Goal: Task Accomplishment & Management: Complete application form

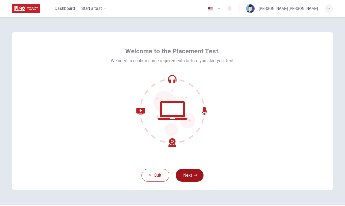
click at [185, 173] on button "Next" at bounding box center [190, 175] width 28 height 13
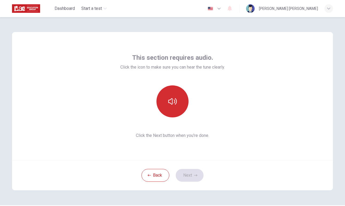
click at [167, 97] on button "button" at bounding box center [172, 102] width 32 height 32
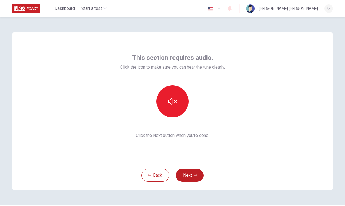
click at [220, 95] on div at bounding box center [172, 102] width 104 height 32
click at [176, 105] on icon "button" at bounding box center [172, 101] width 9 height 9
click at [177, 111] on button "button" at bounding box center [172, 102] width 32 height 32
click at [182, 101] on button "button" at bounding box center [172, 102] width 32 height 32
click at [196, 172] on button "Next" at bounding box center [190, 175] width 28 height 13
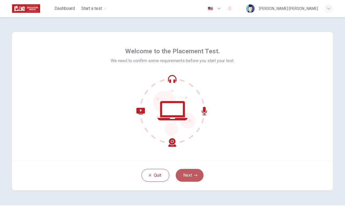
click at [188, 179] on button "Next" at bounding box center [190, 175] width 28 height 13
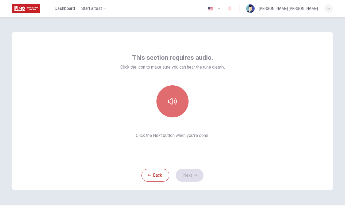
click at [175, 93] on button "button" at bounding box center [172, 102] width 32 height 32
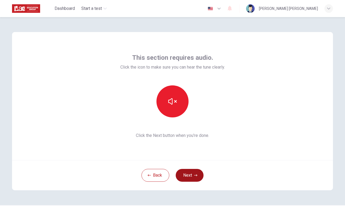
click at [193, 181] on button "Next" at bounding box center [190, 175] width 28 height 13
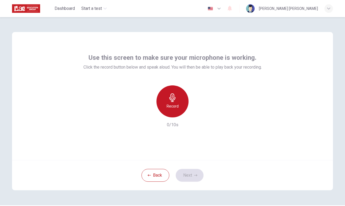
click at [173, 97] on icon "button" at bounding box center [172, 98] width 9 height 9
click at [172, 103] on div "Stop" at bounding box center [172, 102] width 32 height 32
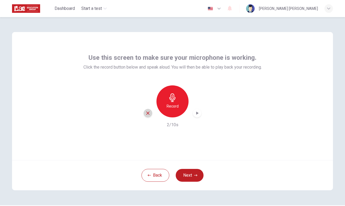
click at [147, 115] on icon "button" at bounding box center [147, 113] width 5 height 5
click at [174, 107] on h6 "Record" at bounding box center [172, 106] width 12 height 6
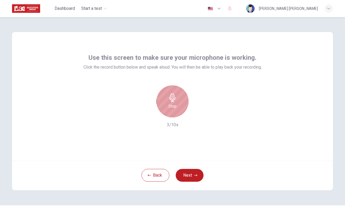
click at [177, 111] on div "Stop" at bounding box center [172, 102] width 32 height 32
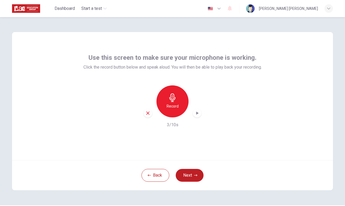
click at [195, 115] on icon "button" at bounding box center [196, 113] width 5 height 5
click at [175, 107] on h6 "Record" at bounding box center [172, 106] width 12 height 6
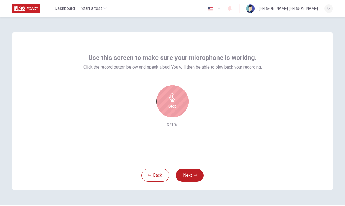
click at [173, 121] on div "Stop 3/10s" at bounding box center [172, 107] width 178 height 43
click at [173, 114] on div "Stop" at bounding box center [172, 102] width 32 height 32
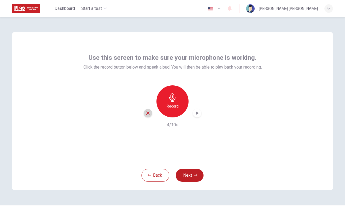
click at [146, 114] on icon "button" at bounding box center [147, 113] width 5 height 5
click at [176, 107] on h6 "Record" at bounding box center [172, 106] width 12 height 6
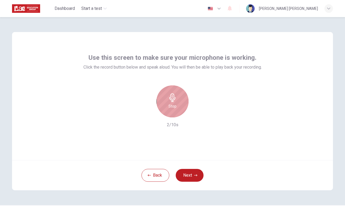
click at [176, 107] on div "Stop" at bounding box center [172, 102] width 32 height 32
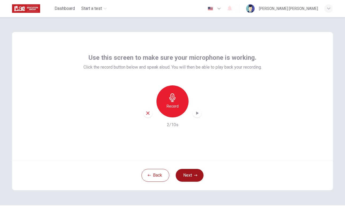
click at [180, 173] on button "Next" at bounding box center [190, 175] width 28 height 13
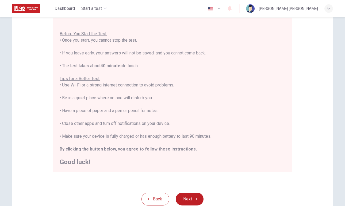
scroll to position [91, 0]
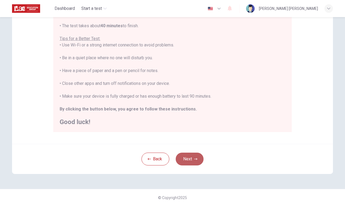
click at [187, 155] on button "Next" at bounding box center [190, 159] width 28 height 13
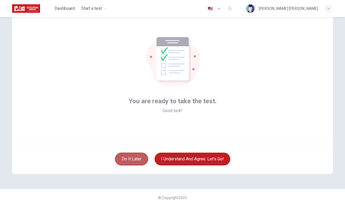
click at [138, 163] on button "Do it later" at bounding box center [131, 159] width 33 height 13
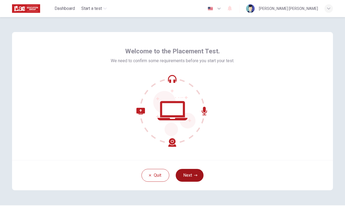
click at [192, 172] on button "Next" at bounding box center [190, 175] width 28 height 13
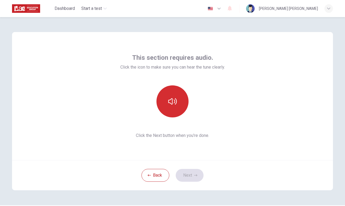
click at [174, 108] on button "button" at bounding box center [172, 102] width 32 height 32
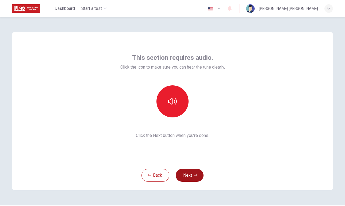
click at [197, 174] on button "Next" at bounding box center [190, 175] width 28 height 13
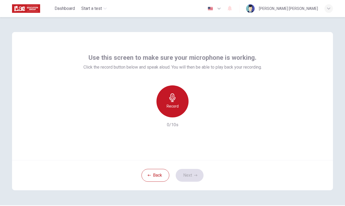
click at [177, 110] on div "Record" at bounding box center [172, 102] width 32 height 32
click at [174, 113] on div "Stop" at bounding box center [172, 102] width 32 height 32
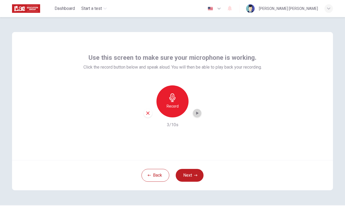
click at [198, 112] on icon "button" at bounding box center [196, 113] width 5 height 5
click at [174, 103] on div "Record" at bounding box center [172, 102] width 32 height 32
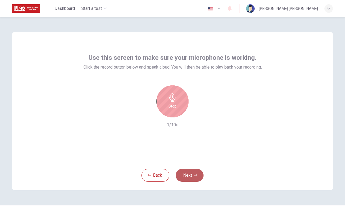
click at [196, 177] on button "Next" at bounding box center [190, 175] width 28 height 13
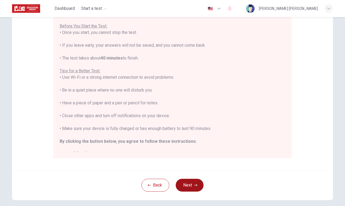
click at [195, 185] on icon "button" at bounding box center [195, 185] width 3 height 3
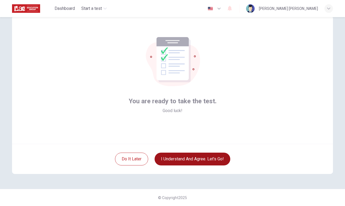
click at [186, 155] on button "I understand and agree. Let’s go!" at bounding box center [192, 159] width 76 height 13
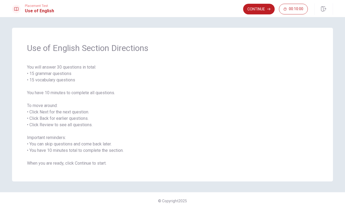
scroll to position [3, 0]
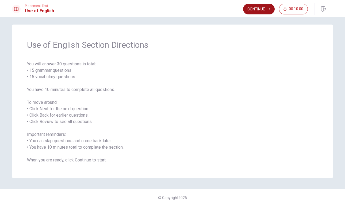
click at [261, 8] on button "Continue" at bounding box center [259, 9] width 32 height 11
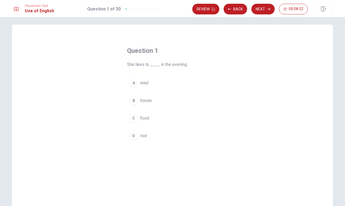
click at [137, 81] on div "A" at bounding box center [133, 83] width 9 height 9
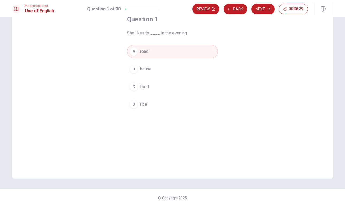
scroll to position [35, 0]
click at [265, 8] on button "Next" at bounding box center [262, 9] width 23 height 11
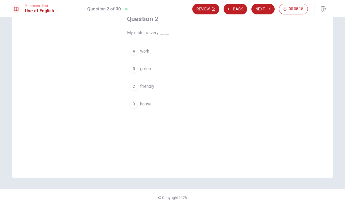
click at [136, 87] on div "C" at bounding box center [133, 86] width 9 height 9
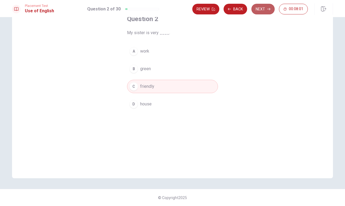
click at [266, 8] on button "Next" at bounding box center [262, 9] width 23 height 11
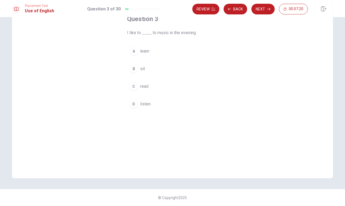
click at [137, 106] on div "D" at bounding box center [133, 104] width 9 height 9
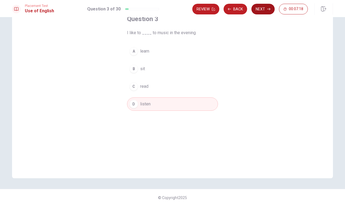
click at [260, 12] on button "Next" at bounding box center [262, 9] width 23 height 11
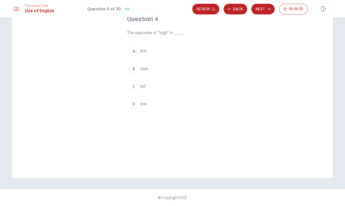
click at [133, 104] on div "D" at bounding box center [133, 104] width 9 height 9
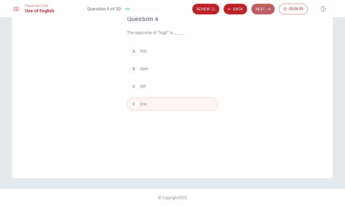
click at [265, 8] on button "Next" at bounding box center [262, 9] width 23 height 11
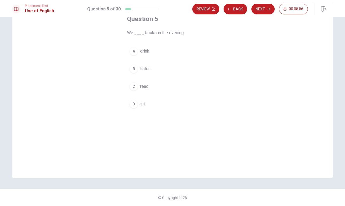
click at [136, 86] on div "C" at bounding box center [133, 86] width 9 height 9
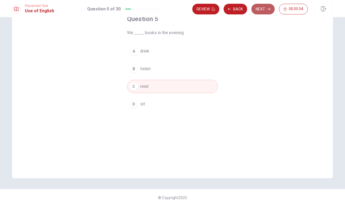
click at [256, 11] on button "Next" at bounding box center [262, 9] width 23 height 11
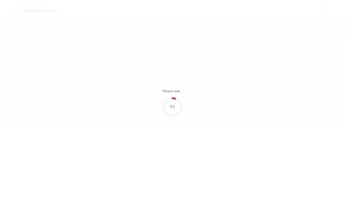
scroll to position [0, 0]
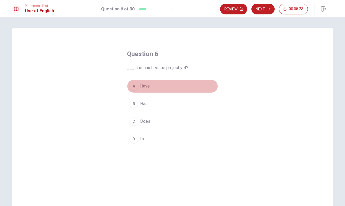
click at [136, 87] on div "A" at bounding box center [133, 86] width 9 height 9
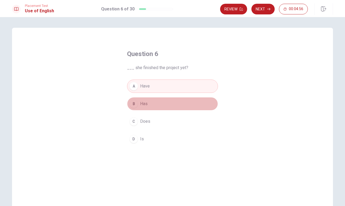
click at [136, 104] on div "B" at bounding box center [133, 104] width 9 height 9
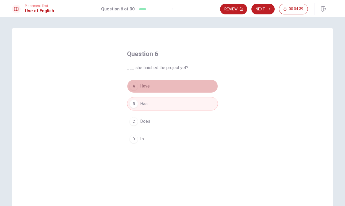
click at [134, 87] on div "A" at bounding box center [133, 86] width 9 height 9
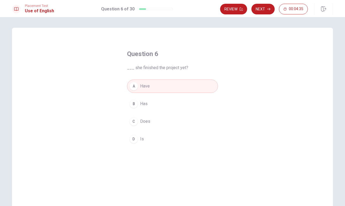
click at [133, 105] on div "B" at bounding box center [133, 104] width 9 height 9
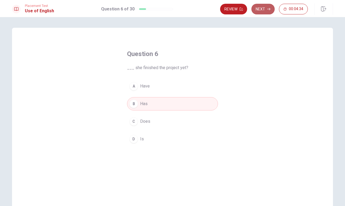
click at [253, 13] on button "Next" at bounding box center [262, 9] width 23 height 11
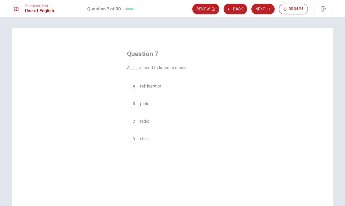
click at [136, 121] on div "C" at bounding box center [133, 121] width 9 height 9
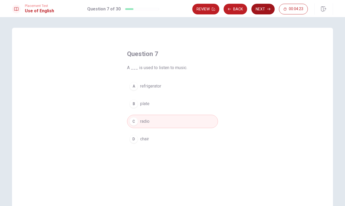
click at [257, 12] on button "Next" at bounding box center [262, 9] width 23 height 11
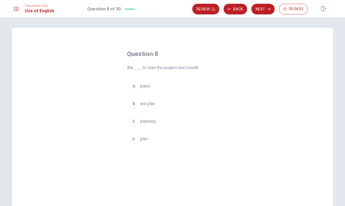
click at [135, 104] on div "B" at bounding box center [133, 104] width 9 height 9
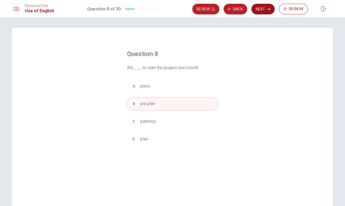
click at [266, 9] on button "Next" at bounding box center [262, 9] width 23 height 11
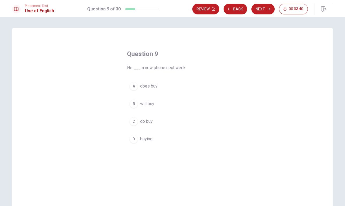
click at [134, 105] on div "B" at bounding box center [133, 104] width 9 height 9
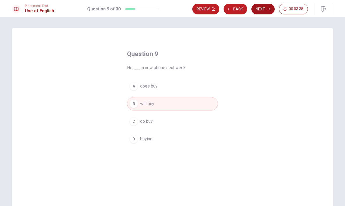
click at [257, 10] on button "Next" at bounding box center [262, 9] width 23 height 11
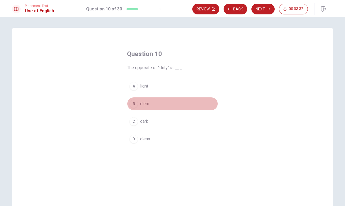
click at [134, 104] on div "B" at bounding box center [133, 104] width 9 height 9
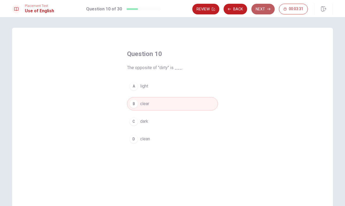
click at [260, 9] on button "Next" at bounding box center [262, 9] width 23 height 11
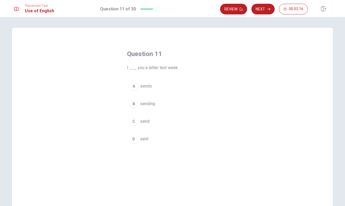
click at [134, 120] on div "C" at bounding box center [133, 121] width 9 height 9
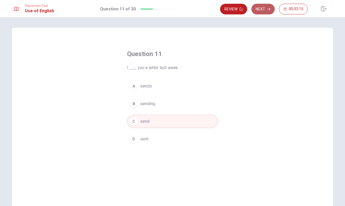
click at [258, 11] on button "Next" at bounding box center [262, 9] width 23 height 11
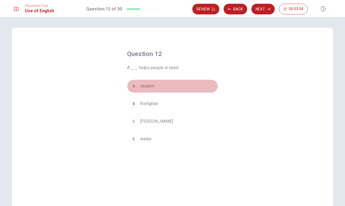
click at [135, 88] on div "A" at bounding box center [133, 86] width 9 height 9
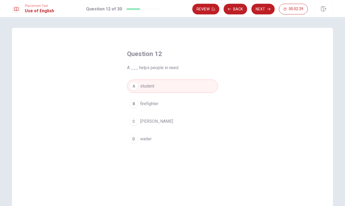
click at [142, 103] on span "firefighter" at bounding box center [149, 104] width 18 height 6
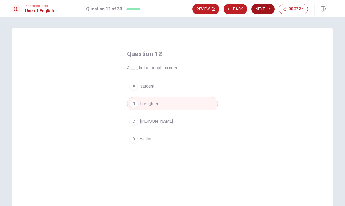
click at [255, 10] on button "Next" at bounding box center [262, 9] width 23 height 11
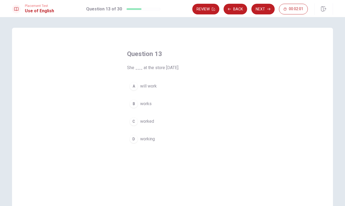
click at [135, 121] on div "C" at bounding box center [133, 121] width 9 height 9
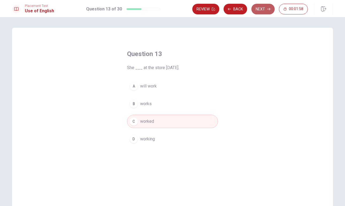
click at [264, 10] on button "Next" at bounding box center [262, 9] width 23 height 11
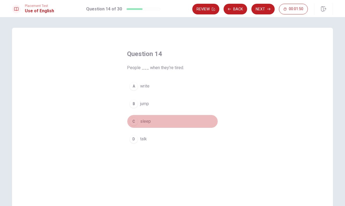
click at [137, 121] on div "C" at bounding box center [133, 121] width 9 height 9
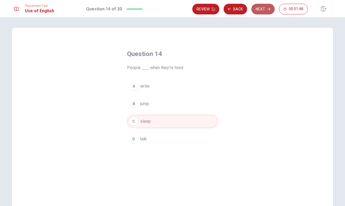
click at [257, 8] on button "Next" at bounding box center [262, 9] width 23 height 11
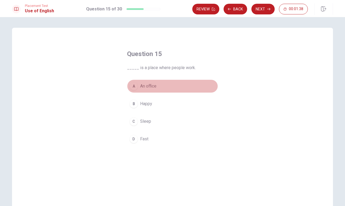
click at [136, 84] on div "A" at bounding box center [133, 86] width 9 height 9
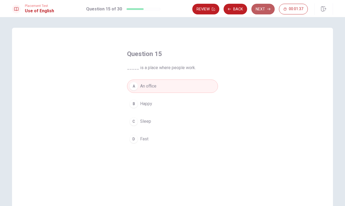
click at [263, 10] on button "Next" at bounding box center [262, 9] width 23 height 11
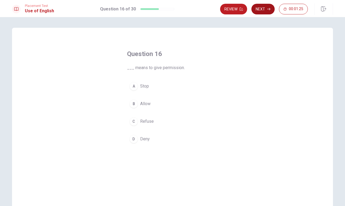
click at [269, 9] on icon "button" at bounding box center [268, 8] width 3 height 3
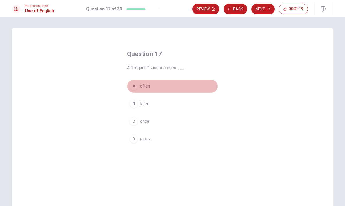
click at [136, 88] on div "A" at bounding box center [133, 86] width 9 height 9
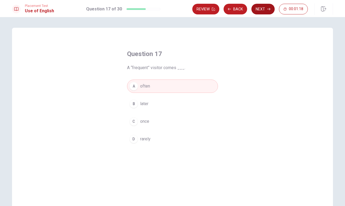
click at [261, 9] on button "Next" at bounding box center [262, 9] width 23 height 11
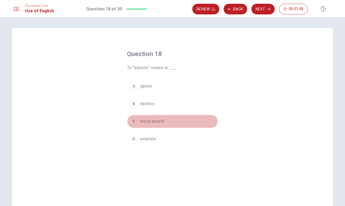
click at [136, 123] on div "C" at bounding box center [133, 121] width 9 height 9
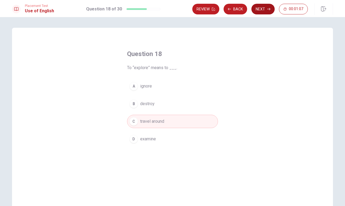
click at [261, 10] on button "Next" at bounding box center [262, 9] width 23 height 11
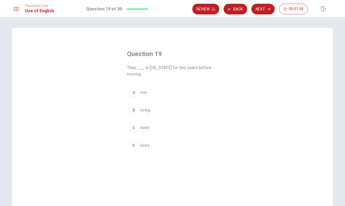
click at [136, 93] on div "A" at bounding box center [133, 92] width 9 height 9
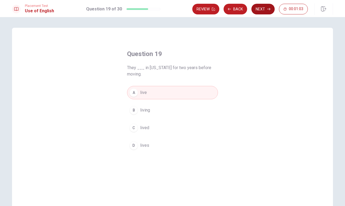
click at [265, 10] on button "Next" at bounding box center [262, 9] width 23 height 11
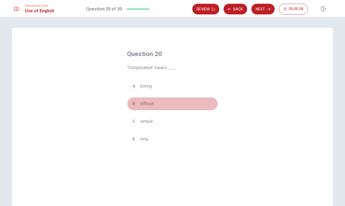
click at [135, 104] on div "B" at bounding box center [133, 104] width 9 height 9
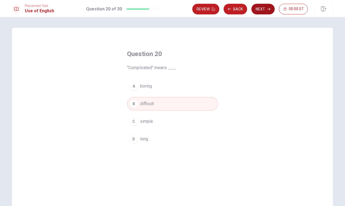
click at [256, 9] on button "Next" at bounding box center [262, 9] width 23 height 11
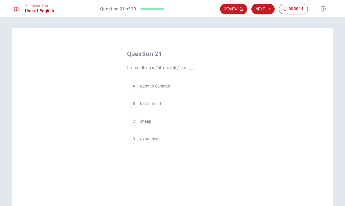
click at [136, 139] on div "D" at bounding box center [133, 139] width 9 height 9
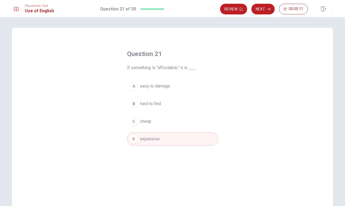
click at [137, 86] on div "A" at bounding box center [133, 86] width 9 height 9
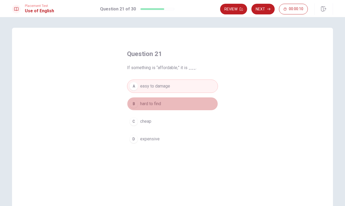
click at [132, 103] on div "B" at bounding box center [133, 104] width 9 height 9
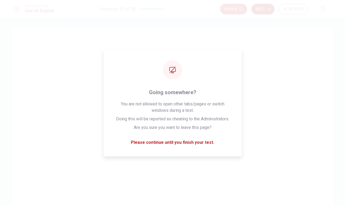
click at [268, 7] on button "Next" at bounding box center [262, 9] width 23 height 11
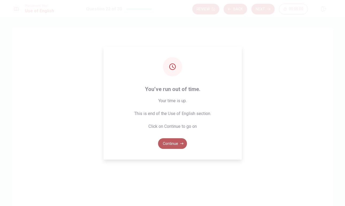
click at [176, 143] on button "Continue" at bounding box center [172, 143] width 29 height 11
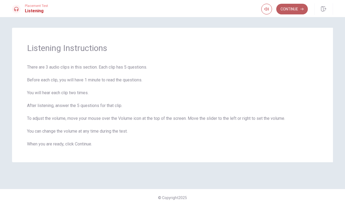
click at [285, 11] on button "Continue" at bounding box center [292, 9] width 32 height 11
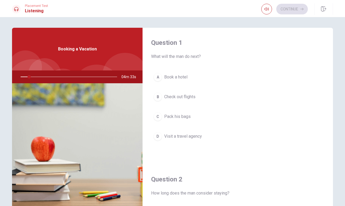
drag, startPoint x: 28, startPoint y: 78, endPoint x: 24, endPoint y: 78, distance: 4.3
click at [24, 78] on div at bounding box center [67, 77] width 107 height 13
drag, startPoint x: 29, startPoint y: 78, endPoint x: 15, endPoint y: 77, distance: 13.9
click at [15, 77] on div at bounding box center [67, 77] width 107 height 13
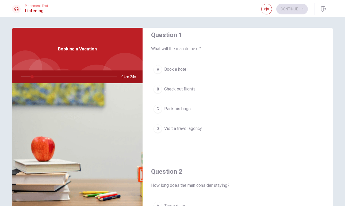
scroll to position [5, 0]
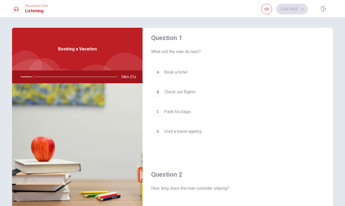
drag, startPoint x: 33, startPoint y: 77, endPoint x: 17, endPoint y: 79, distance: 16.4
click at [17, 79] on div at bounding box center [67, 77] width 107 height 13
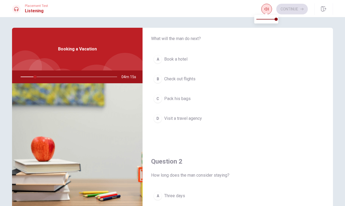
click at [265, 9] on icon "button" at bounding box center [266, 9] width 4 height 4
type input "18"
type input "0.9"
type input "18"
type input "0.8"
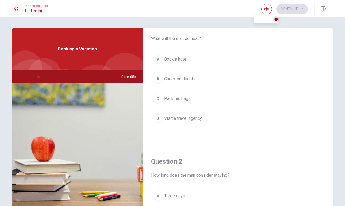
type input "18"
type input "0.7"
type input "18"
type input "0.6"
type input "18"
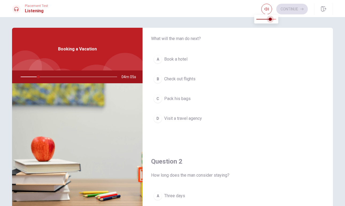
type input "0.5"
type input "18"
type input "0.4"
type input "18"
type input "0.3"
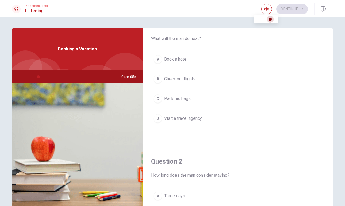
type input "18"
type input "0.2"
type input "18"
type input "0.1"
type input "19"
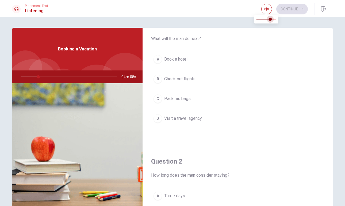
type input "0"
type input "19"
type input "0.1"
type input "19"
type input "0.5"
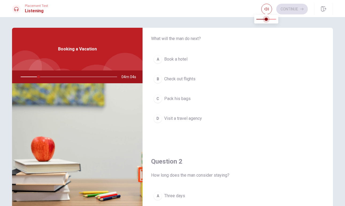
type input "19"
type input "0.6"
type input "19"
type input "0.7"
type input "19"
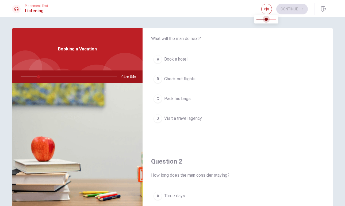
type input "0.8"
type input "19"
type input "0.9"
type input "19"
type input "1"
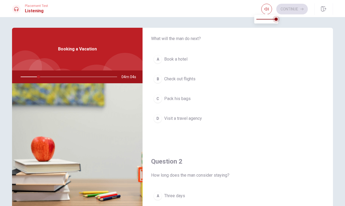
drag, startPoint x: 274, startPoint y: 20, endPoint x: 282, endPoint y: 17, distance: 8.5
click at [282, 17] on body "This site uses cookies, as explained in our Privacy Policy . If you agree to th…" at bounding box center [172, 103] width 345 height 206
click at [264, 10] on icon "button" at bounding box center [266, 8] width 4 height 3
drag, startPoint x: 38, startPoint y: 76, endPoint x: 24, endPoint y: 76, distance: 15.0
click at [24, 76] on div at bounding box center [67, 77] width 107 height 13
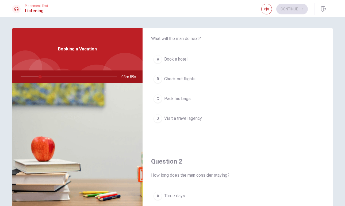
click at [35, 79] on div at bounding box center [67, 77] width 107 height 13
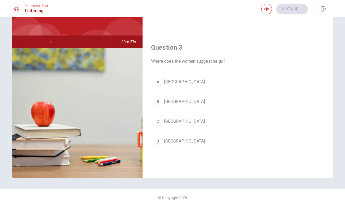
scroll to position [0, 0]
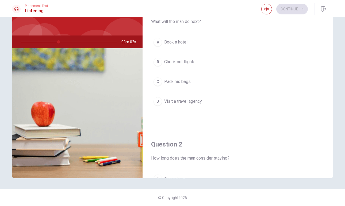
click at [160, 61] on div "B" at bounding box center [157, 62] width 9 height 9
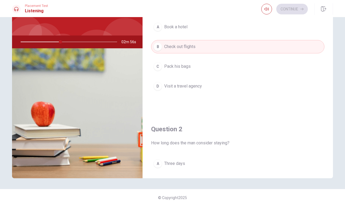
scroll to position [15, 0]
click at [162, 86] on div "D" at bounding box center [157, 87] width 9 height 9
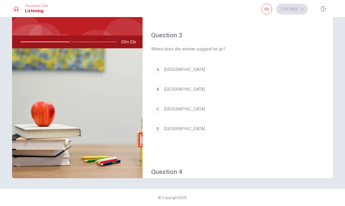
scroll to position [254, 0]
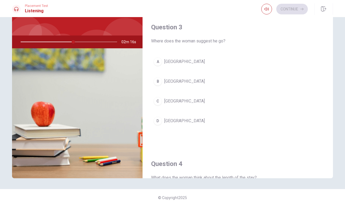
drag, startPoint x: 71, startPoint y: 42, endPoint x: 61, endPoint y: 42, distance: 10.4
click at [61, 42] on div at bounding box center [67, 42] width 107 height 13
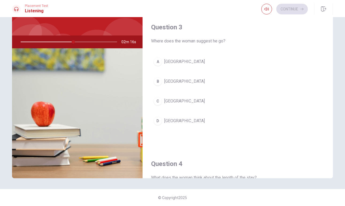
click at [61, 42] on div at bounding box center [67, 42] width 107 height 13
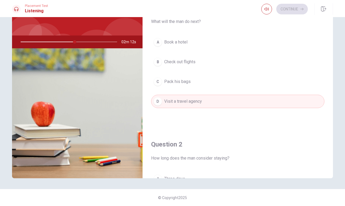
scroll to position [0, 0]
click at [266, 11] on icon "button" at bounding box center [266, 9] width 4 height 4
drag, startPoint x: 75, startPoint y: 42, endPoint x: 125, endPoint y: 64, distance: 54.7
click at [125, 64] on div "Booking a Vacation 02m 08s" at bounding box center [77, 86] width 130 height 186
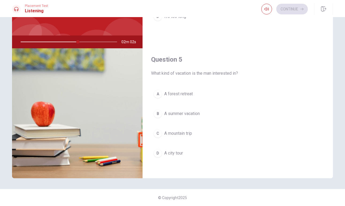
scroll to position [498, 0]
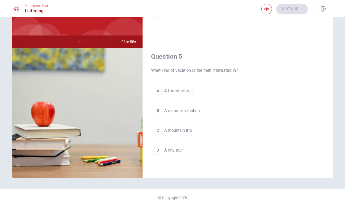
click at [76, 41] on div at bounding box center [67, 42] width 107 height 13
click at [77, 41] on div at bounding box center [67, 42] width 107 height 13
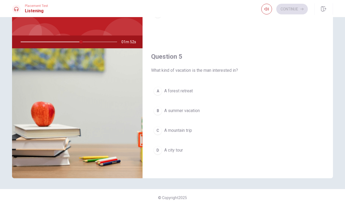
click at [78, 41] on div at bounding box center [67, 42] width 107 height 13
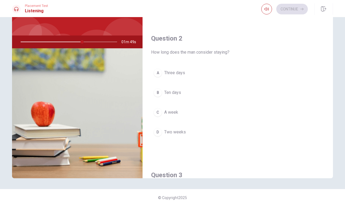
scroll to position [110, 0]
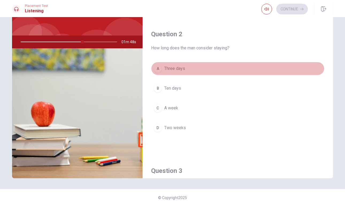
click at [180, 72] on span "Three days" at bounding box center [174, 68] width 21 height 6
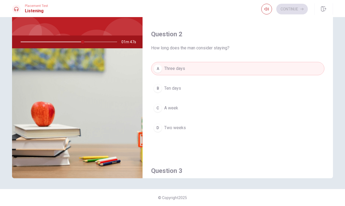
click at [171, 43] on div "Question 2 How long does the man consider staying?" at bounding box center [237, 40] width 173 height 21
click at [171, 49] on span "How long does the man consider staying?" at bounding box center [237, 48] width 173 height 6
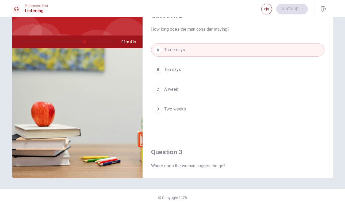
click at [84, 40] on div at bounding box center [67, 42] width 107 height 13
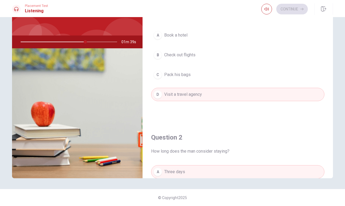
scroll to position [0, 0]
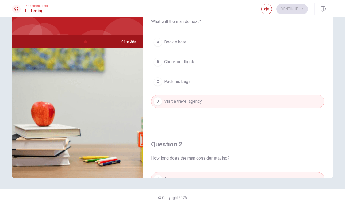
click at [59, 42] on div at bounding box center [67, 42] width 107 height 13
click at [27, 11] on h1 "Listening" at bounding box center [36, 11] width 23 height 6
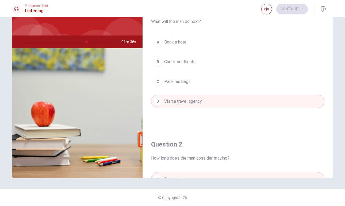
click at [20, 9] on div at bounding box center [16, 9] width 9 height 9
click at [17, 9] on icon at bounding box center [16, 9] width 4 height 4
click at [35, 14] on div "Placement Test Listening Continue" at bounding box center [172, 9] width 338 height 12
click at [75, 42] on div at bounding box center [67, 42] width 107 height 13
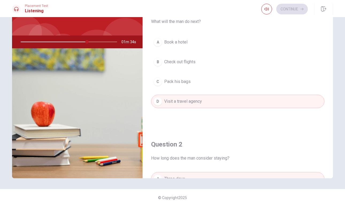
click at [75, 42] on div at bounding box center [67, 42] width 107 height 13
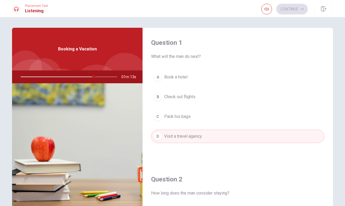
click at [36, 8] on h1 "Listening" at bounding box center [36, 11] width 23 height 6
drag, startPoint x: 93, startPoint y: 76, endPoint x: 63, endPoint y: 78, distance: 30.0
click at [63, 78] on div at bounding box center [67, 77] width 107 height 13
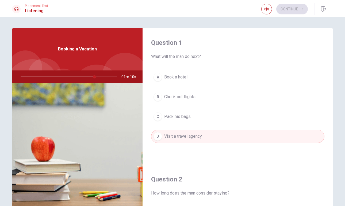
click at [63, 78] on div at bounding box center [67, 77] width 107 height 13
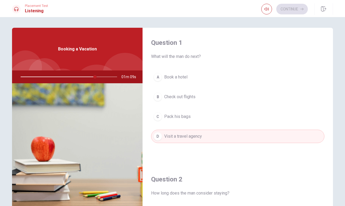
click at [63, 78] on div at bounding box center [67, 77] width 107 height 13
click at [59, 78] on div at bounding box center [67, 77] width 107 height 13
drag, startPoint x: 95, startPoint y: 78, endPoint x: 58, endPoint y: 78, distance: 36.6
click at [58, 78] on div at bounding box center [67, 77] width 107 height 13
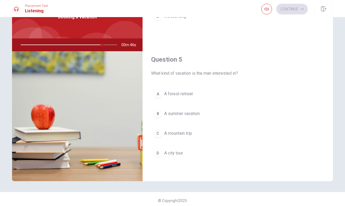
scroll to position [35, 0]
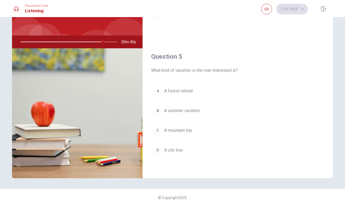
click at [171, 151] on span "A city tour" at bounding box center [173, 150] width 19 height 6
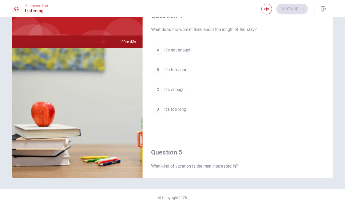
scroll to position [388, 0]
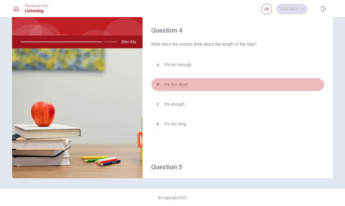
click at [175, 79] on button "B It’s too short" at bounding box center [237, 84] width 173 height 13
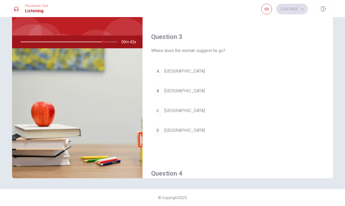
scroll to position [234, 0]
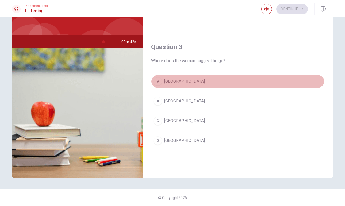
click at [175, 79] on button "A [GEOGRAPHIC_DATA]" at bounding box center [237, 81] width 173 height 13
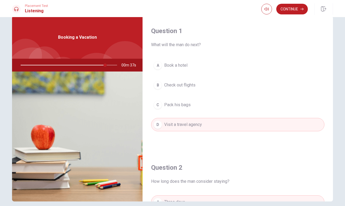
scroll to position [0, 0]
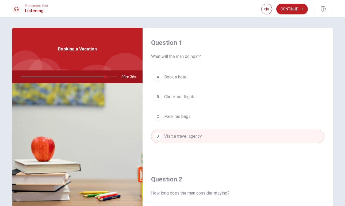
click at [111, 77] on div at bounding box center [67, 77] width 107 height 13
drag, startPoint x: 105, startPoint y: 77, endPoint x: 75, endPoint y: 77, distance: 29.7
click at [75, 77] on div at bounding box center [67, 77] width 107 height 13
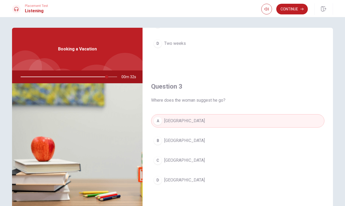
scroll to position [231, 0]
click at [291, 11] on button "Continue" at bounding box center [292, 9] width 32 height 11
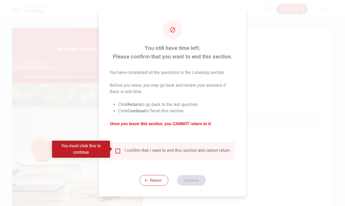
click at [92, 154] on div "You must click this to continue" at bounding box center [81, 149] width 58 height 17
click at [104, 151] on div "You must click this to continue" at bounding box center [81, 149] width 58 height 17
click at [162, 182] on button "Return" at bounding box center [153, 180] width 29 height 11
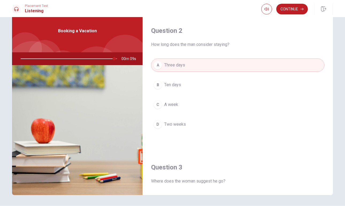
scroll to position [20, 0]
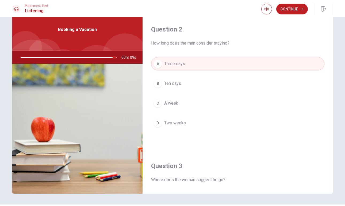
click at [80, 156] on img at bounding box center [77, 129] width 130 height 130
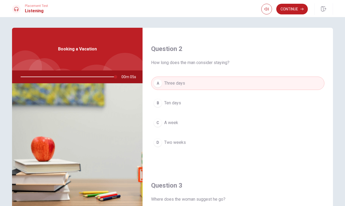
click at [38, 12] on h1 "Listening" at bounding box center [36, 11] width 23 height 6
click at [32, 7] on span "Placement Test" at bounding box center [36, 6] width 23 height 4
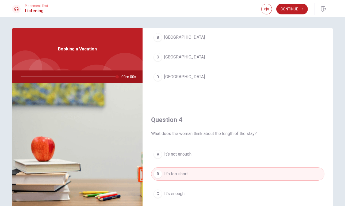
type input "0"
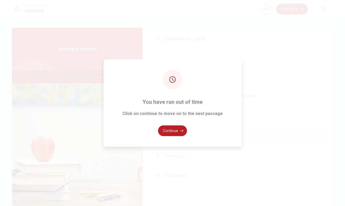
scroll to position [498, 0]
click at [163, 132] on button "Continue" at bounding box center [172, 131] width 29 height 11
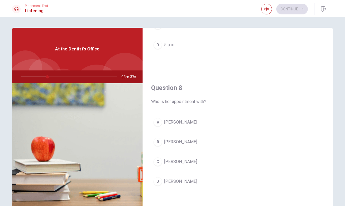
scroll to position [236, 0]
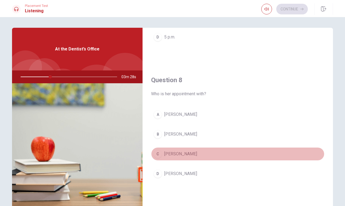
click at [158, 153] on div "C" at bounding box center [157, 154] width 9 height 9
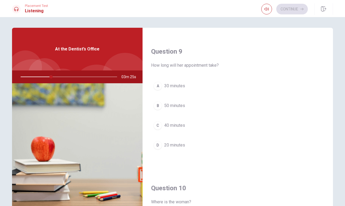
scroll to position [411, 0]
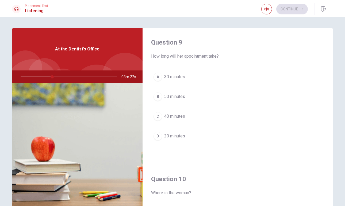
click at [158, 75] on div "A" at bounding box center [157, 77] width 9 height 9
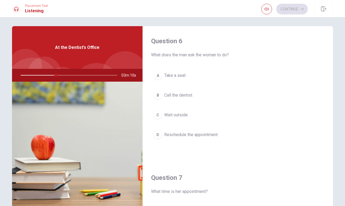
scroll to position [0, 0]
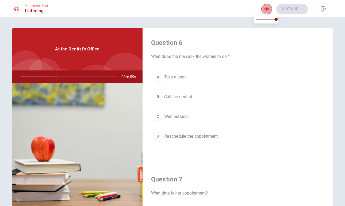
click at [264, 10] on icon "button" at bounding box center [266, 9] width 4 height 4
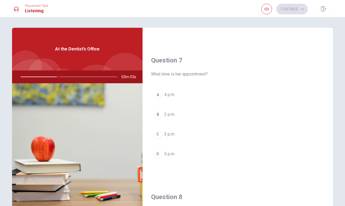
scroll to position [122, 0]
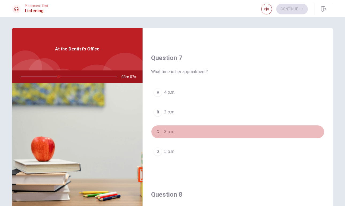
click at [157, 131] on div "C" at bounding box center [157, 132] width 9 height 9
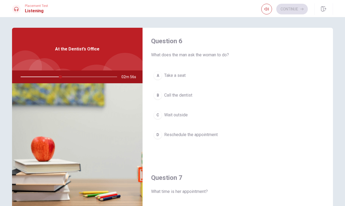
scroll to position [0, 0]
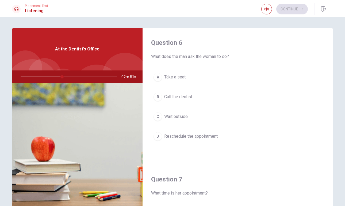
click at [161, 135] on div "D" at bounding box center [157, 136] width 9 height 9
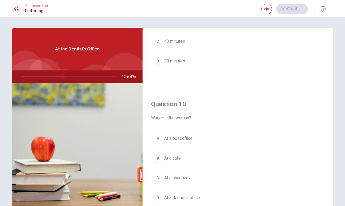
scroll to position [498, 0]
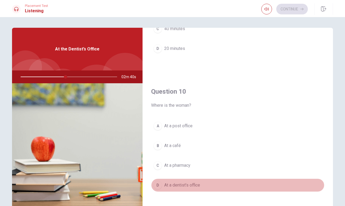
click at [158, 185] on div "D" at bounding box center [157, 185] width 9 height 9
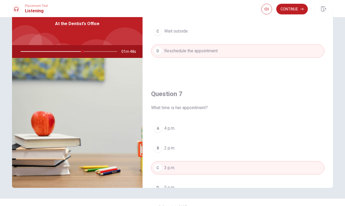
scroll to position [0, 0]
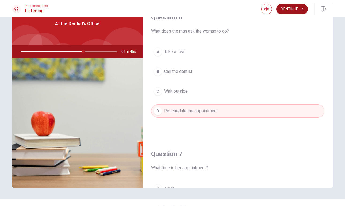
click at [297, 9] on button "Continue" at bounding box center [292, 9] width 32 height 11
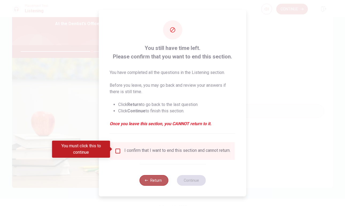
click at [154, 181] on button "Return" at bounding box center [153, 180] width 29 height 11
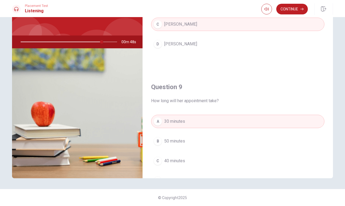
scroll to position [330, 0]
click at [280, 10] on button "Continue" at bounding box center [292, 9] width 32 height 11
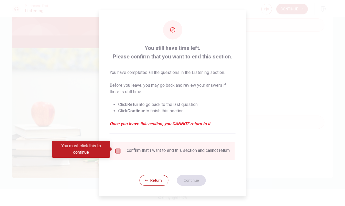
click at [117, 152] on input "You must click this to continue" at bounding box center [118, 151] width 6 height 6
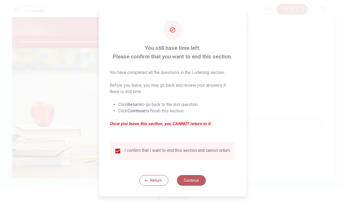
click at [186, 179] on button "Continue" at bounding box center [191, 180] width 29 height 11
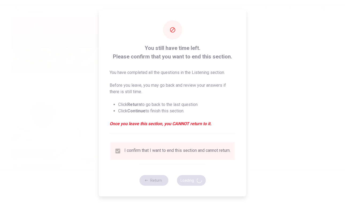
type input "92"
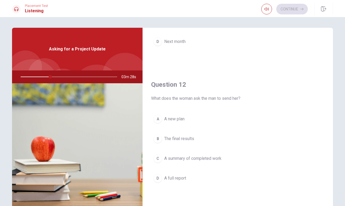
scroll to position [0, 0]
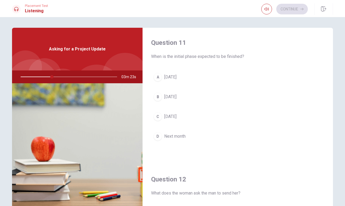
click at [160, 96] on div "B" at bounding box center [157, 97] width 9 height 9
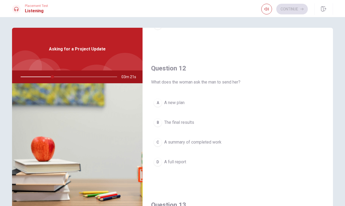
scroll to position [115, 0]
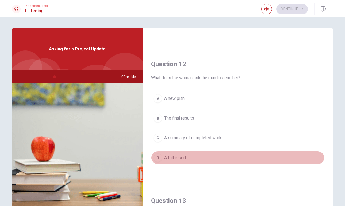
click at [160, 157] on div "D" at bounding box center [157, 158] width 9 height 9
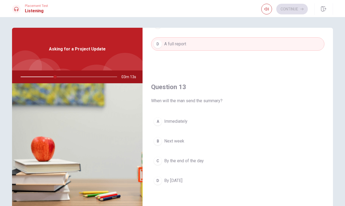
scroll to position [233, 0]
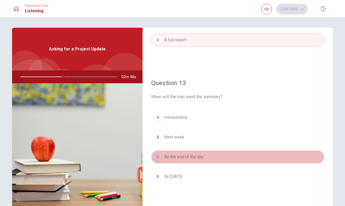
click at [162, 159] on button "C By the end of the day" at bounding box center [237, 156] width 173 height 13
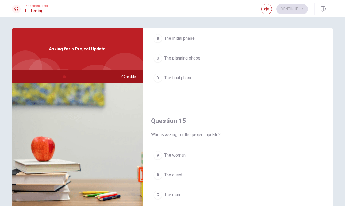
scroll to position [498, 0]
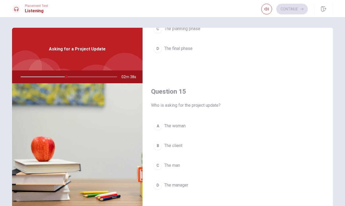
click at [159, 127] on div "A" at bounding box center [157, 126] width 9 height 9
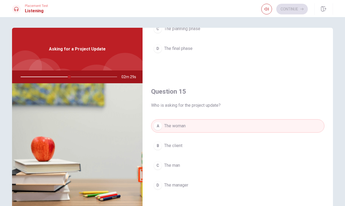
click at [179, 145] on span "The client" at bounding box center [173, 146] width 18 height 6
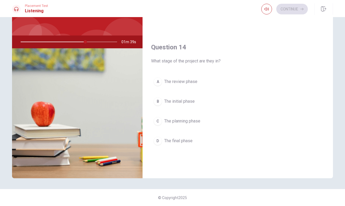
scroll to position [377, 0]
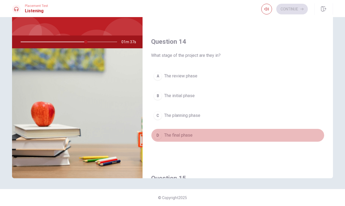
click at [159, 136] on div "D" at bounding box center [157, 135] width 9 height 9
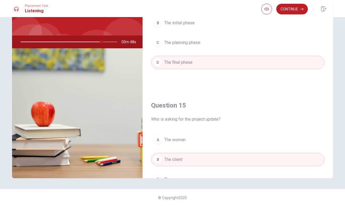
scroll to position [449, 0]
type input "0"
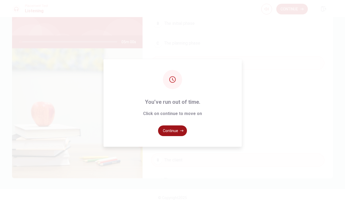
click at [176, 133] on button "Continue" at bounding box center [172, 131] width 29 height 11
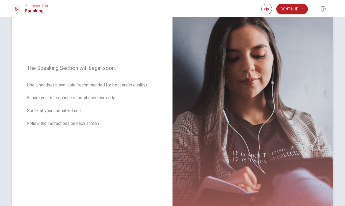
scroll to position [82, 0]
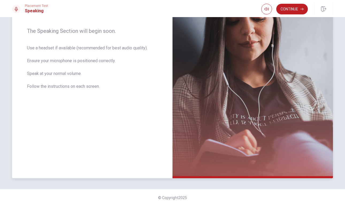
click at [208, 35] on img at bounding box center [252, 61] width 160 height 233
click at [286, 7] on button "Continue" at bounding box center [292, 9] width 32 height 11
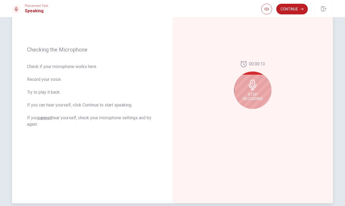
scroll to position [55, 0]
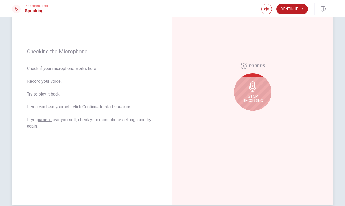
click at [247, 79] on div "Stop Recording" at bounding box center [252, 91] width 37 height 37
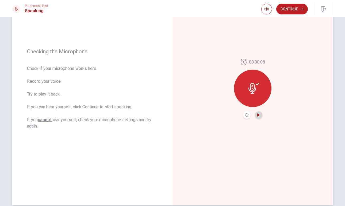
click at [259, 116] on icon "Play Audio" at bounding box center [258, 115] width 3 height 3
click at [257, 88] on icon at bounding box center [253, 88] width 11 height 11
click at [246, 115] on icon "Record Again" at bounding box center [246, 115] width 3 height 3
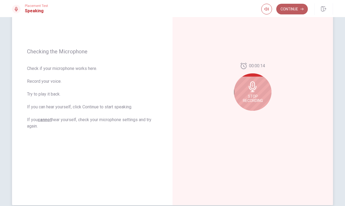
click at [299, 11] on button "Continue" at bounding box center [292, 9] width 32 height 11
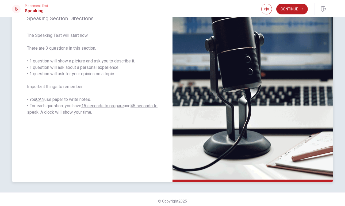
scroll to position [82, 0]
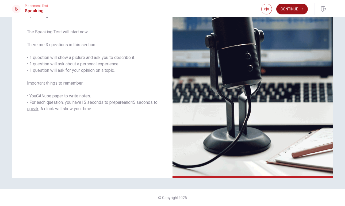
click at [292, 7] on button "Continue" at bounding box center [292, 9] width 32 height 11
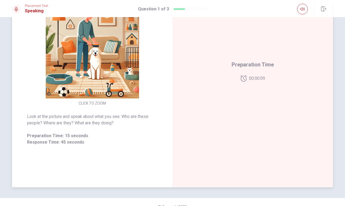
scroll to position [66, 0]
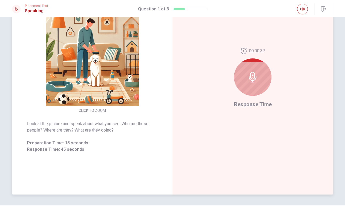
click at [248, 77] on icon at bounding box center [252, 77] width 11 height 11
click at [254, 81] on icon at bounding box center [253, 77] width 8 height 11
click at [246, 105] on span "Response Time" at bounding box center [253, 104] width 38 height 6
click at [255, 79] on icon at bounding box center [252, 77] width 11 height 11
click at [249, 94] on div at bounding box center [252, 77] width 37 height 37
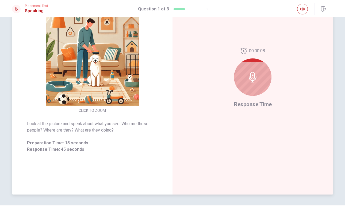
click at [90, 145] on span "Preparation Time: 15 seconds" at bounding box center [92, 143] width 130 height 6
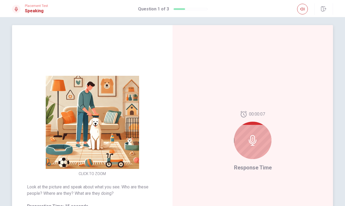
scroll to position [0, 0]
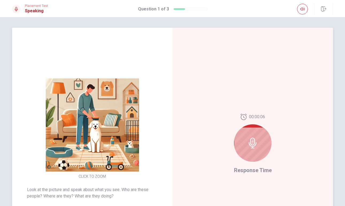
click at [257, 144] on icon at bounding box center [252, 143] width 11 height 11
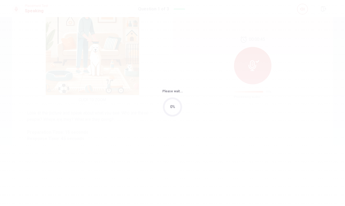
scroll to position [15, 0]
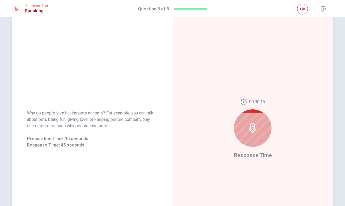
click at [203, 131] on div "00:00:15 Response Time" at bounding box center [252, 129] width 160 height 233
click at [244, 126] on div at bounding box center [252, 128] width 37 height 37
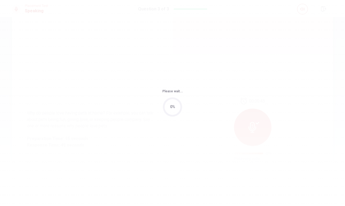
scroll to position [0, 0]
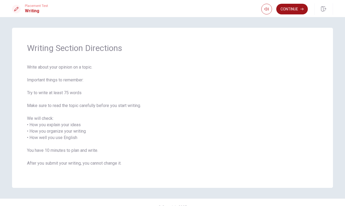
click at [294, 12] on button "Continue" at bounding box center [292, 9] width 32 height 11
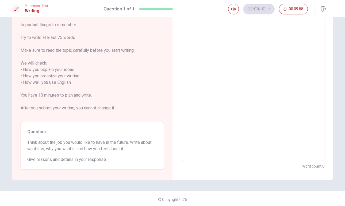
scroll to position [44, 0]
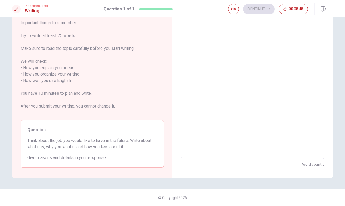
click at [216, 134] on textarea at bounding box center [253, 81] width 136 height 148
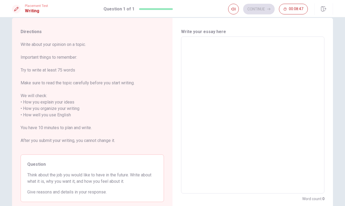
scroll to position [0, 0]
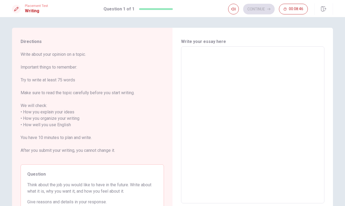
type textarea "i"
type textarea "x"
type textarea "i"
type textarea "x"
type textarea "i w"
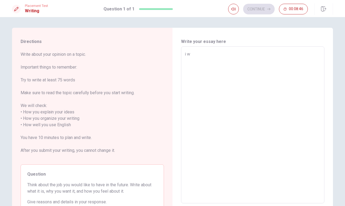
type textarea "x"
type textarea "i wh"
type textarea "x"
type textarea "i who"
type textarea "x"
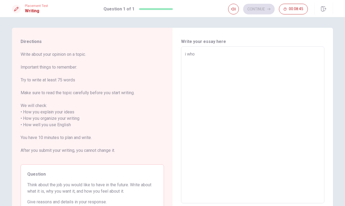
type textarea "i whou"
type textarea "x"
type textarea "i whoul"
type textarea "x"
type textarea "i whoul"
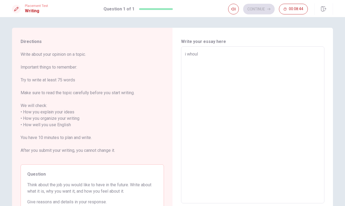
type textarea "x"
type textarea "i whoul l"
type textarea "x"
type textarea "i whoul li"
type textarea "x"
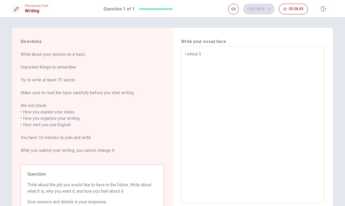
type textarea "i whoul lik"
type textarea "x"
type textarea "i whoul like"
type textarea "x"
type textarea "i whoul like"
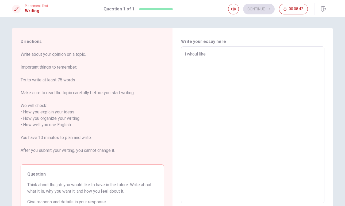
type textarea "x"
type textarea "i whoul like t"
type textarea "x"
type textarea "i whoul like to"
type textarea "x"
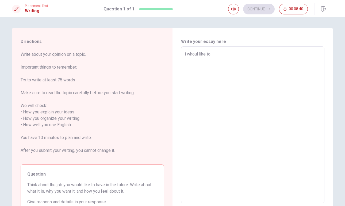
type textarea "i whoul like to"
type textarea "x"
type textarea "i whoul like to h"
type textarea "x"
type textarea "i whoul like to ha"
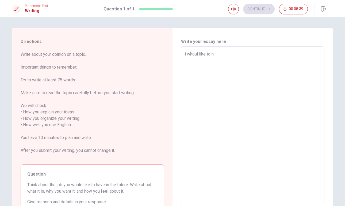
type textarea "x"
type textarea "i whoul like to hav"
type textarea "x"
type textarea "i whoul like to have"
type textarea "x"
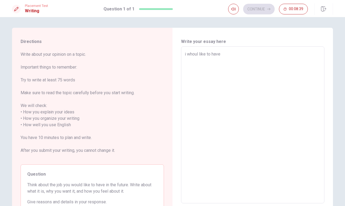
type textarea "i whoul like to have"
type textarea "x"
type textarea "i whoul like to have a"
type textarea "x"
type textarea "i whoul like to have a"
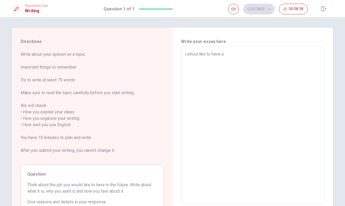
type textarea "x"
type textarea "i whoul like to have a b"
type textarea "x"
type textarea "i whoul like to have a bu"
type textarea "x"
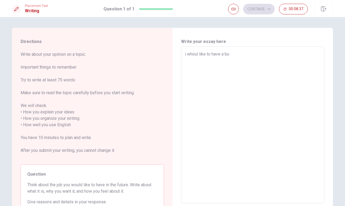
type textarea "i whoul like to have a bus"
type textarea "x"
type textarea "i whoul like to have a busi"
type textarea "x"
type textarea "i whoul like to have a busin"
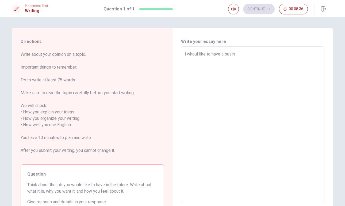
type textarea "x"
type textarea "i whoul like to have a busine"
type textarea "x"
type textarea "i whoul like to have a busines"
type textarea "x"
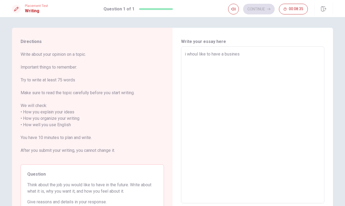
type textarea "i whoul like to have a business"
type textarea "x"
type textarea "i whoul like to have a business"
type textarea "x"
type textarea "i whoul like to have a business s"
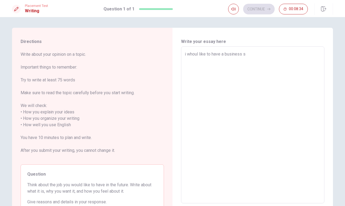
type textarea "x"
type textarea "i whoul like to have a business se"
type textarea "x"
type textarea "i whoul like to have a business sel"
type textarea "x"
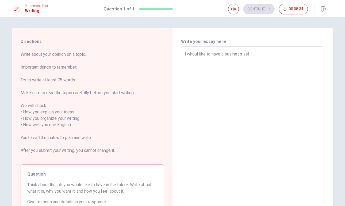
type textarea "i whoul like to have a business sell"
type textarea "x"
type textarea "i whoul like to have a business selli"
type textarea "x"
type textarea "i whoul like to have a business sellin"
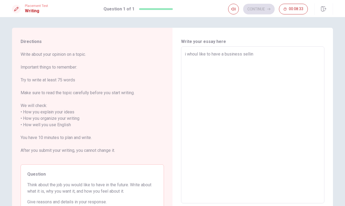
type textarea "x"
type textarea "i whoul like to have a business selling"
type textarea "x"
type textarea "i whoul like to have a business selling"
type textarea "x"
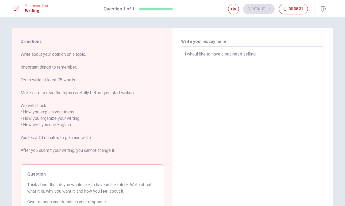
type textarea "i whoul like to have a business selling h"
type textarea "x"
type textarea "i whoul like to have a business selling ho"
type textarea "x"
type textarea "i whoul like to have a business selling hon"
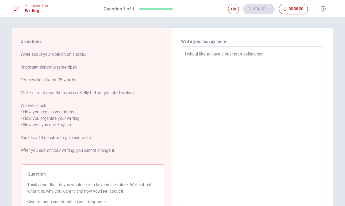
type textarea "x"
type textarea "i whoul like to have a business selling hone"
type textarea "x"
type textarea "i whoul like to have a business selling honey"
type textarea "x"
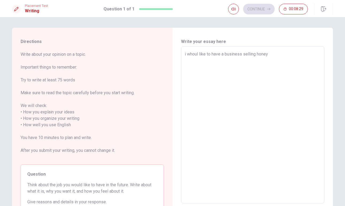
type textarea "i whoul like to have a business selling honey"
type textarea "x"
type textarea "i whoul like to have a business selling honey s"
type textarea "x"
type textarea "i whoul like to have a business selling honey st"
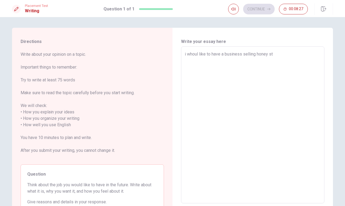
type textarea "x"
type textarea "i whoul like to have a business selling honey sti"
type textarea "x"
type textarea "i whoul like to have a business selling honey stic"
type textarea "x"
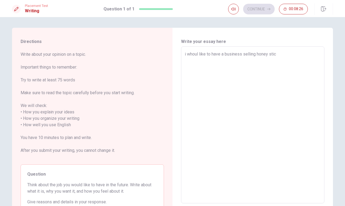
type textarea "i whoul like to have a business selling honey stick"
type textarea "x"
type textarea "i whoul like to have a business selling honey stick"
type textarea "x"
type textarea "i whoul like to have a business selling honey stick b"
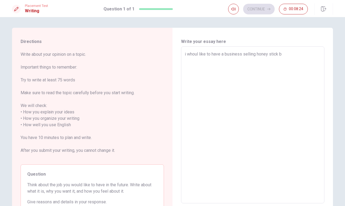
type textarea "x"
type textarea "i whoul like to have a business selling honey stick be"
type textarea "x"
type textarea "i whoul like to have a business selling honey stick bec"
type textarea "x"
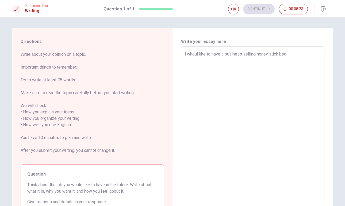
type textarea "i whoul like to have a business selling honey stick beca"
type textarea "x"
type textarea "i whoul like to have a business selling honey stick becau"
type textarea "x"
type textarea "i whoul like to have a business selling honey stick becaus"
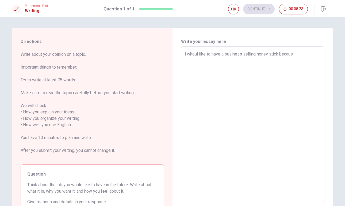
type textarea "x"
type textarea "i whoul like to have a business selling honey stick because"
type textarea "x"
type textarea "i whoul like to have a business selling honey stick because"
type textarea "x"
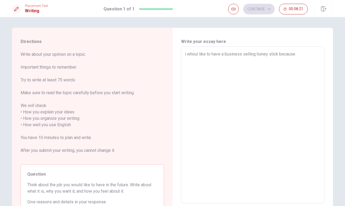
type textarea "i whoul like to have a business selling honey stick because i"
type textarea "x"
type textarea "i whoul like to have a business selling honey stick because i"
type textarea "x"
type textarea "i whoul like to have a business selling honey stick because i l"
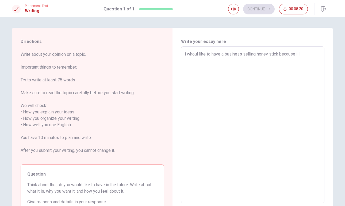
type textarea "x"
type textarea "i whoul like to have a business selling honey stick because i lo"
type textarea "x"
type textarea "i whoul like to have a business selling honey stick because i lov"
type textarea "x"
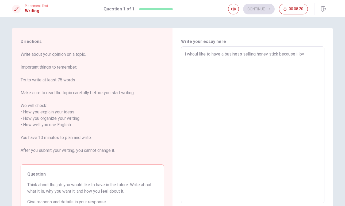
type textarea "i whoul like to have a business selling honey stick because i love"
type textarea "x"
type textarea "i whoul like to have a business selling honey stick because i love"
type textarea "x"
type textarea "i whoul like to have a business selling honey stick because i love t"
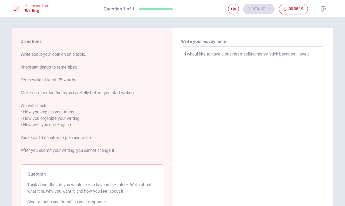
type textarea "x"
type textarea "i whoul like to have a business selling honey stick because i love th"
type textarea "x"
type textarea "i whoul like to have a business selling honey stick because i love t"
type textarea "x"
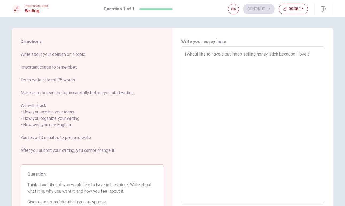
type textarea "i whoul like to have a business selling honey stick because i love"
type textarea "x"
type textarea "i whoul like to have a business selling honey stick because i love a"
type textarea "x"
type textarea "i whoul like to have a business selling honey stick because i love ap"
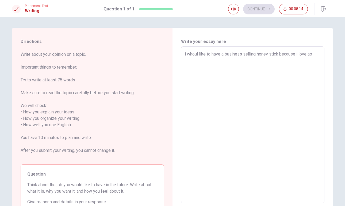
type textarea "x"
type textarea "i whoul like to have a business selling honey stick because i love api"
type textarea "x"
type textarea "i whoul like to have a business selling honey stick because i love apic"
type textarea "x"
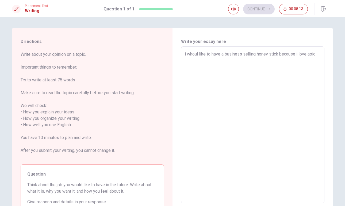
type textarea "i whoul like to have a business selling honey stick because i love apicu"
type textarea "x"
type textarea "i whoul like to have a business selling honey stick because i love apicul"
type textarea "x"
type textarea "i whoul like to have a business selling honey stick because i love apicult"
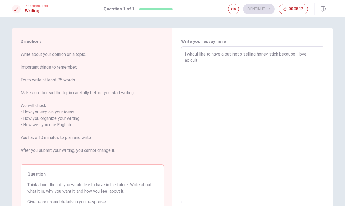
type textarea "x"
type textarea "i whoul like to have a business selling honey stick because i love apicultu"
type textarea "x"
type textarea "i whoul like to have a business selling honey stick because i love apicultur"
type textarea "x"
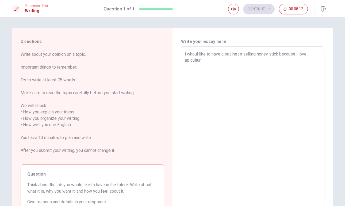
type textarea "i whoul like to have a business selling honey stick because i love apiculture"
type textarea "x"
type textarea "i whoul like to have a business selling honey stick because i love apiculture"
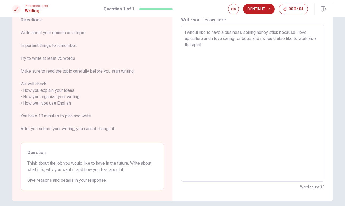
scroll to position [8, 0]
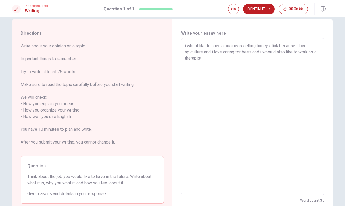
click at [227, 73] on textarea "i whoul like to have a business selling honey stick because i love apiculture a…" at bounding box center [253, 117] width 136 height 148
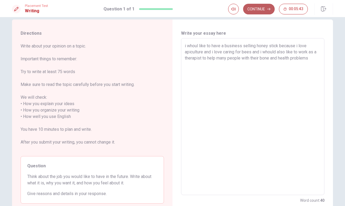
click at [257, 9] on button "Continue" at bounding box center [259, 9] width 32 height 11
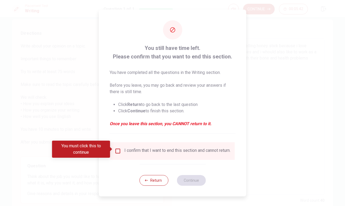
click at [118, 149] on input "You must click this to continue" at bounding box center [118, 151] width 6 height 6
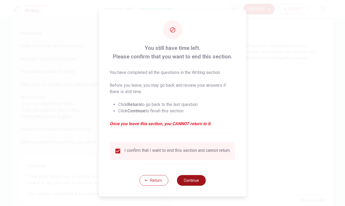
click at [191, 185] on button "Continue" at bounding box center [191, 180] width 29 height 11
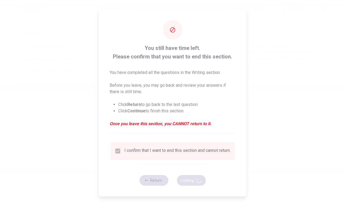
scroll to position [0, 0]
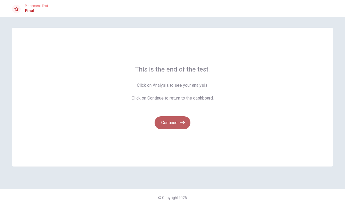
click at [169, 120] on button "Continue" at bounding box center [172, 123] width 36 height 13
